Goal: Task Accomplishment & Management: Manage account settings

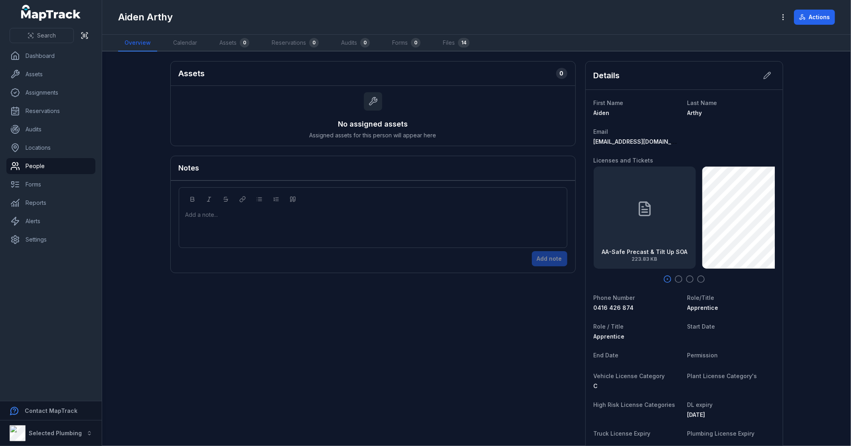
click at [34, 162] on link "People" at bounding box center [50, 166] width 89 height 16
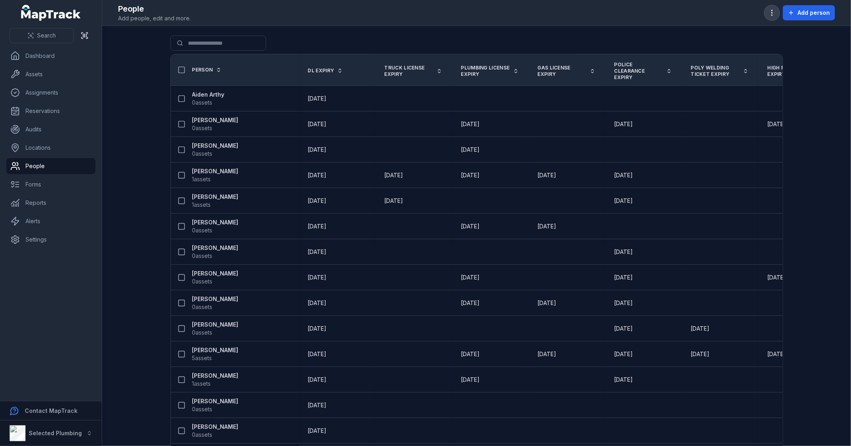
click at [771, 10] on icon "button" at bounding box center [772, 13] width 8 height 8
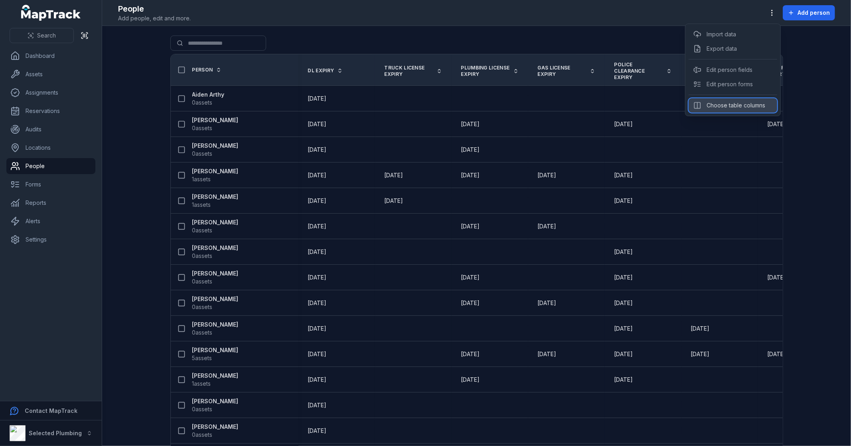
click at [728, 106] on div "Choose table columns" at bounding box center [733, 105] width 89 height 14
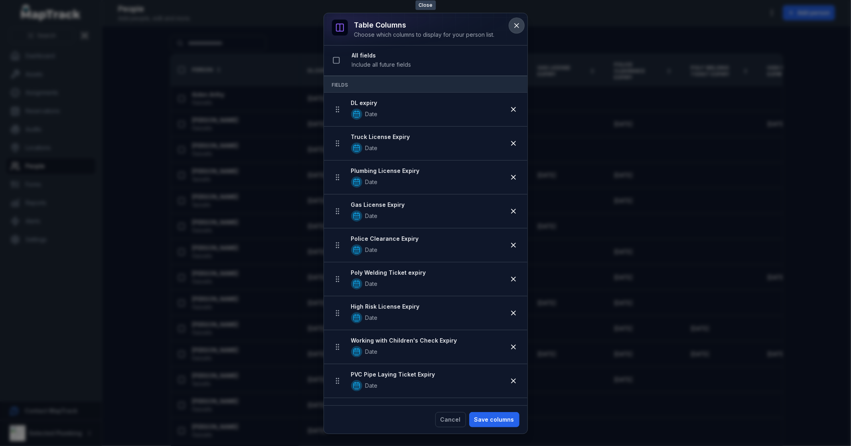
click at [515, 26] on icon at bounding box center [517, 26] width 8 height 8
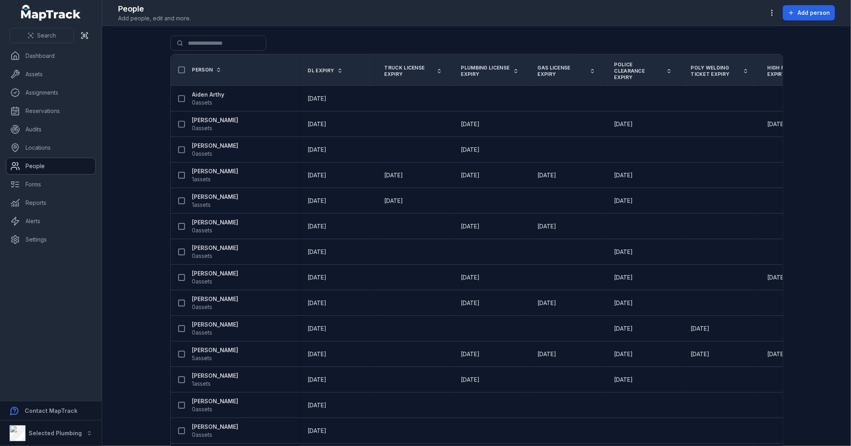
click at [32, 161] on link "People" at bounding box center [50, 166] width 89 height 16
click at [774, 13] on icon "button" at bounding box center [772, 13] width 8 height 8
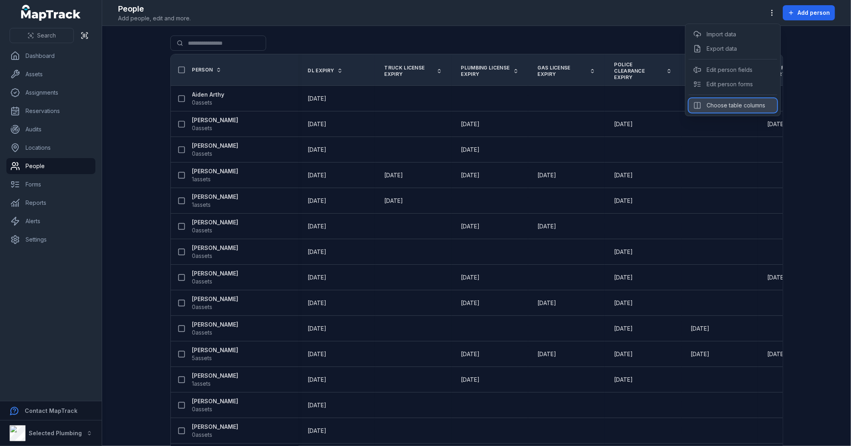
click at [727, 104] on div "Choose table columns" at bounding box center [733, 105] width 89 height 14
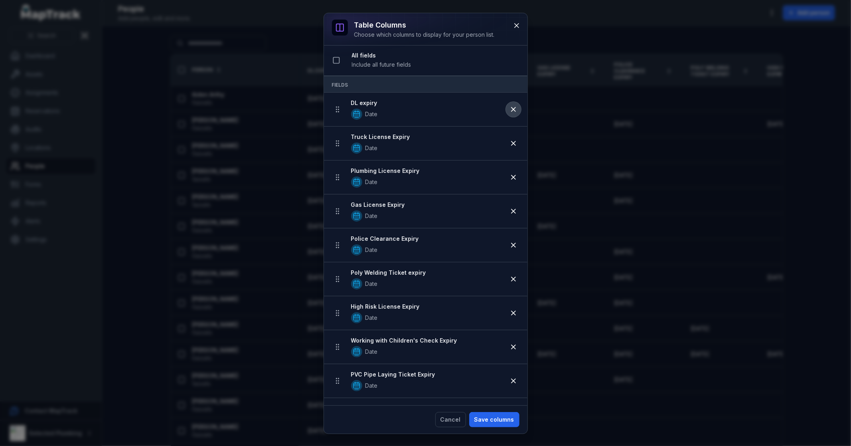
click at [510, 110] on icon at bounding box center [514, 109] width 8 height 8
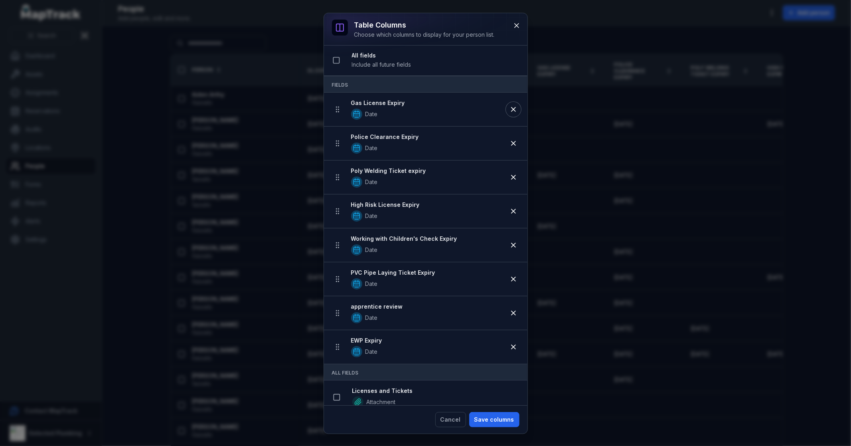
click at [510, 110] on icon at bounding box center [514, 109] width 8 height 8
click at [510, 139] on icon at bounding box center [514, 143] width 8 height 8
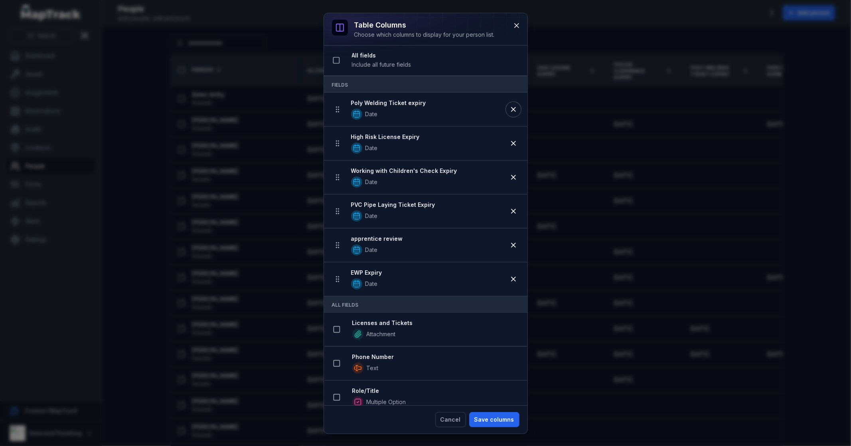
click at [510, 110] on icon at bounding box center [514, 109] width 8 height 8
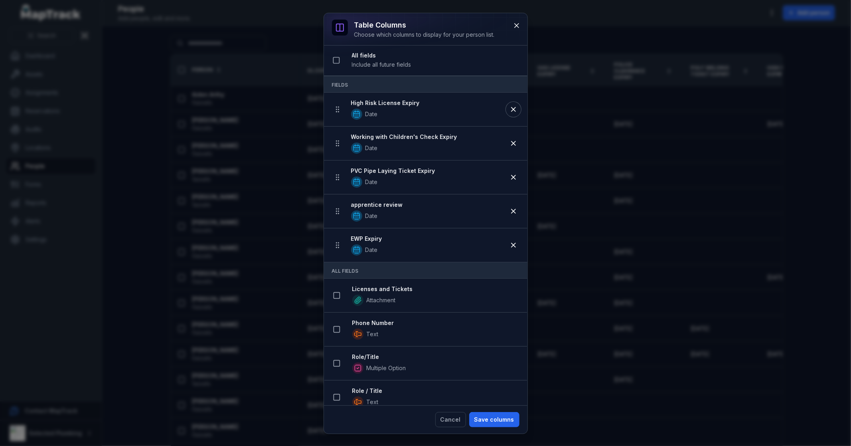
click at [510, 110] on icon at bounding box center [514, 109] width 8 height 8
click at [510, 139] on icon at bounding box center [514, 143] width 8 height 8
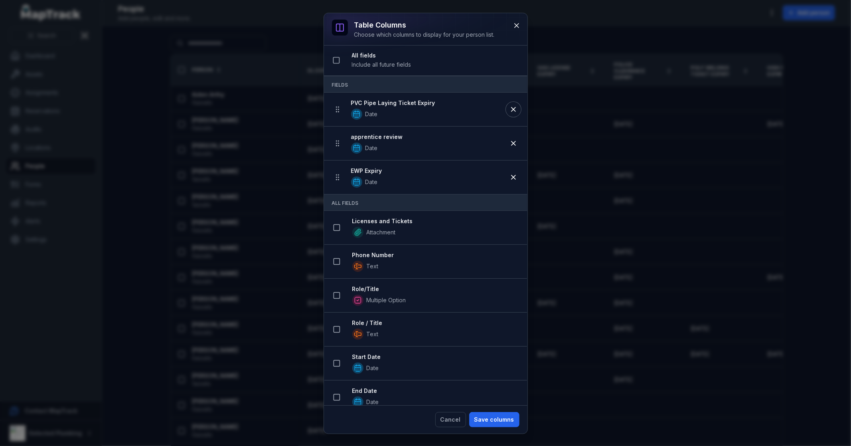
click at [510, 110] on icon at bounding box center [514, 109] width 8 height 8
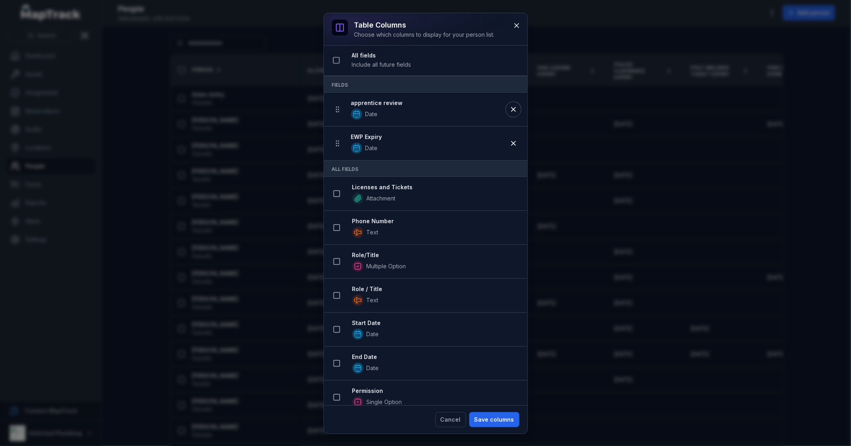
click at [510, 110] on icon at bounding box center [514, 109] width 8 height 8
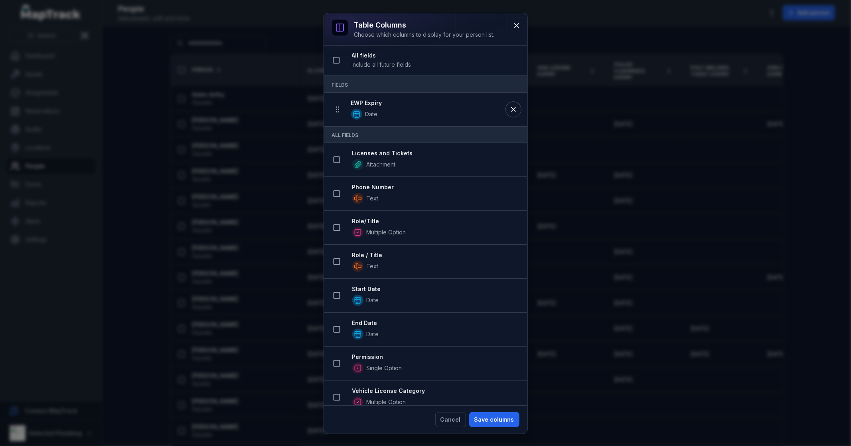
click at [510, 110] on icon at bounding box center [514, 109] width 8 height 8
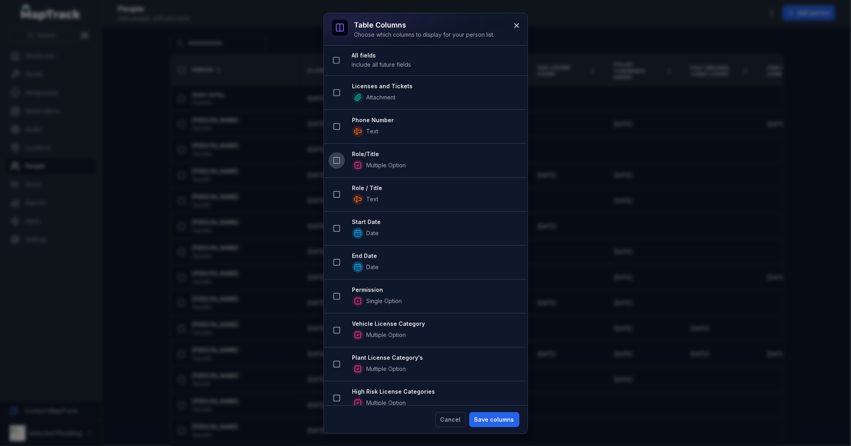
click at [337, 160] on icon at bounding box center [337, 160] width 8 height 8
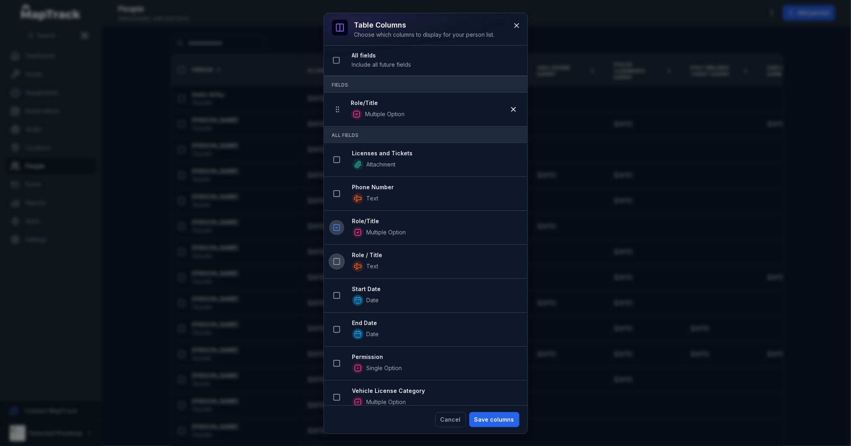
click at [335, 264] on icon at bounding box center [337, 261] width 8 height 8
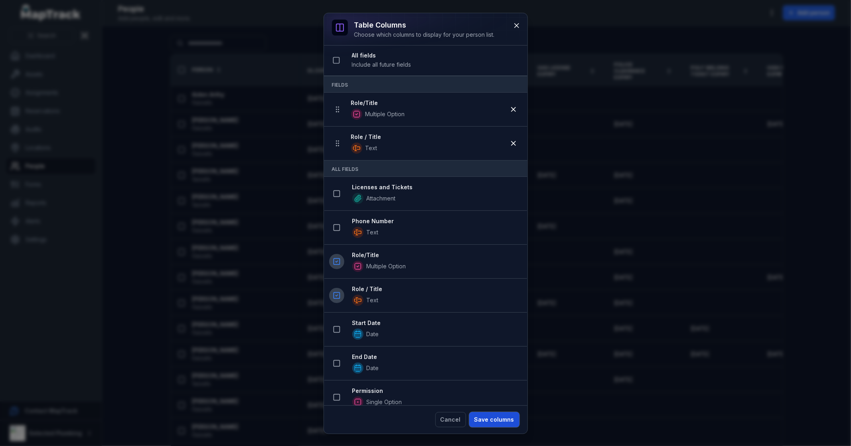
click at [495, 419] on button "Save columns" at bounding box center [494, 419] width 50 height 15
